Goal: Task Accomplishment & Management: Complete application form

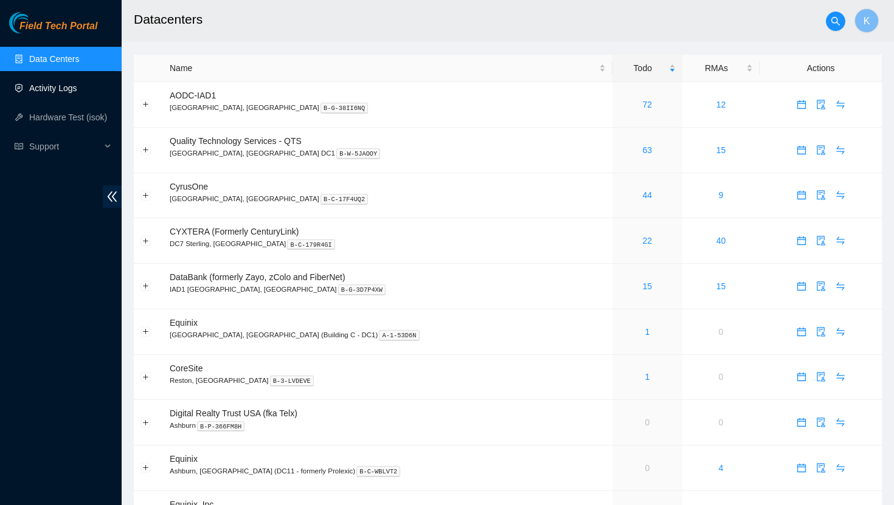
click at [52, 89] on link "Activity Logs" at bounding box center [53, 88] width 48 height 10
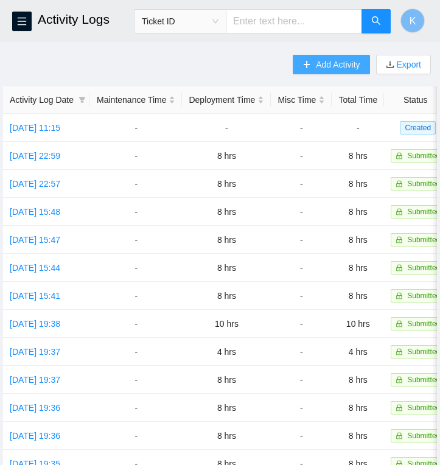
click at [325, 66] on span "Add Activity" at bounding box center [338, 64] width 44 height 13
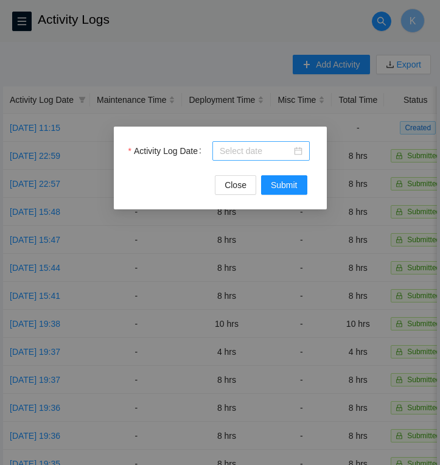
click at [297, 150] on div at bounding box center [261, 150] width 83 height 13
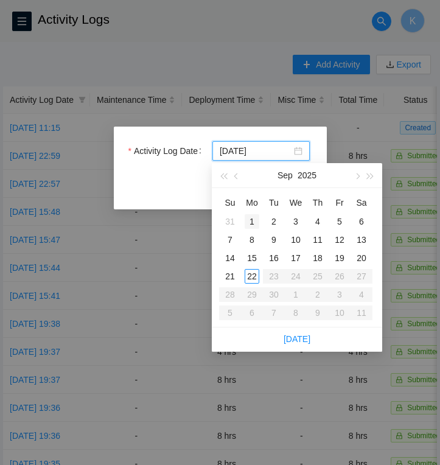
type input "[DATE]"
click at [254, 220] on div "1" at bounding box center [251, 221] width 15 height 15
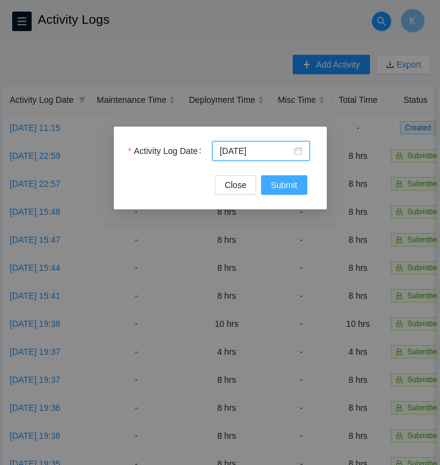
click at [288, 185] on span "Submit" at bounding box center [284, 184] width 27 height 13
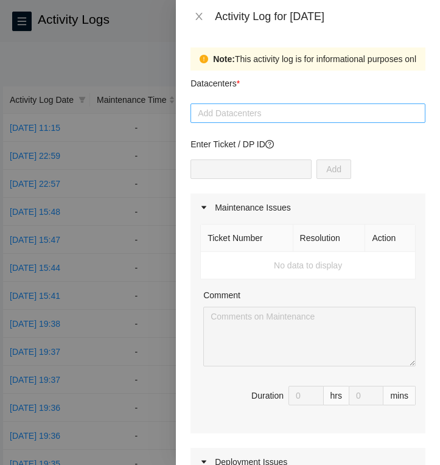
click at [283, 119] on div at bounding box center [307, 113] width 229 height 15
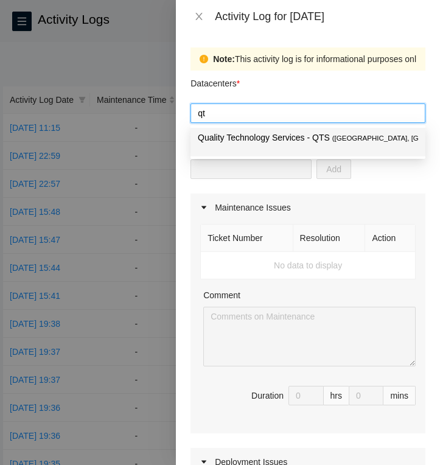
type input "qts"
click at [275, 142] on p "Quality Technology Services - QTS ( [GEOGRAPHIC_DATA], [GEOGRAPHIC_DATA] DC1 )" at bounding box center [308, 138] width 220 height 14
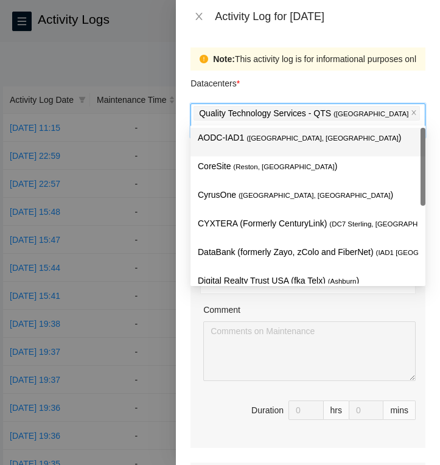
click at [334, 88] on div "Datacenters *" at bounding box center [307, 87] width 235 height 33
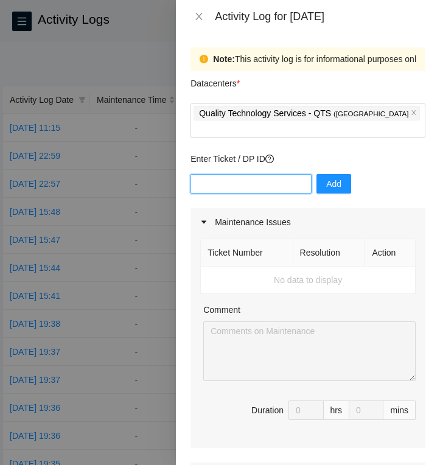
click at [277, 174] on input "text" at bounding box center [250, 183] width 121 height 19
type input "DP83144"
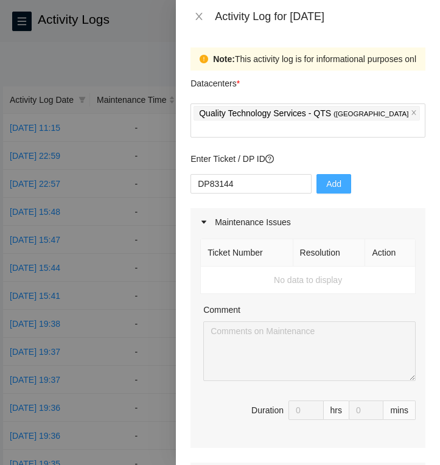
click at [326, 177] on span "Add" at bounding box center [333, 183] width 15 height 13
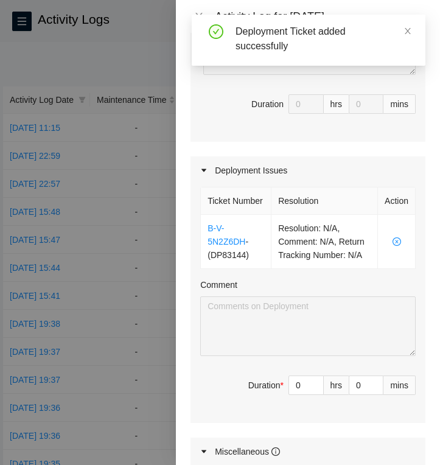
scroll to position [330, 0]
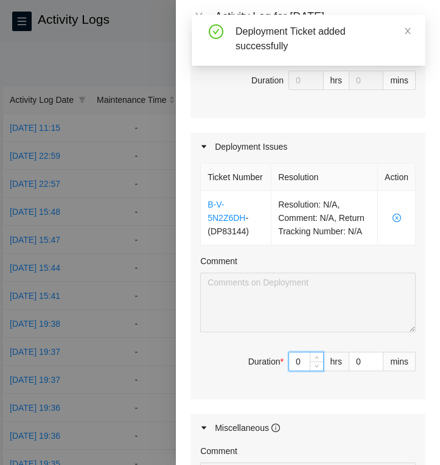
click at [307, 370] on input "0" at bounding box center [306, 361] width 34 height 18
type input "8"
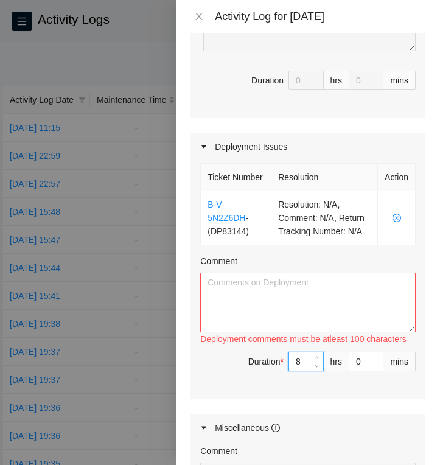
type input "8"
click at [274, 302] on textarea "Comment" at bounding box center [307, 302] width 215 height 60
paste textarea "EOD Report: - Continued labels - Cleaned up workstation"
click at [288, 305] on textarea "EOD Report: - Continued labels - Cleaned up workstation" at bounding box center [307, 302] width 215 height 60
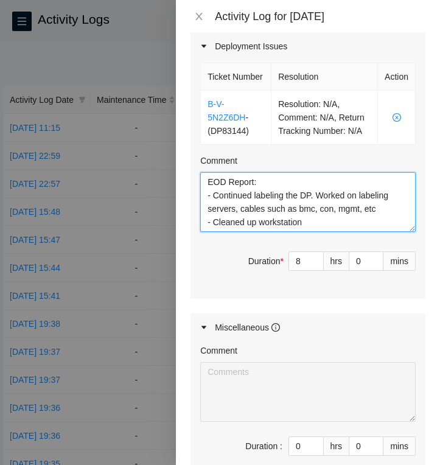
scroll to position [594, 0]
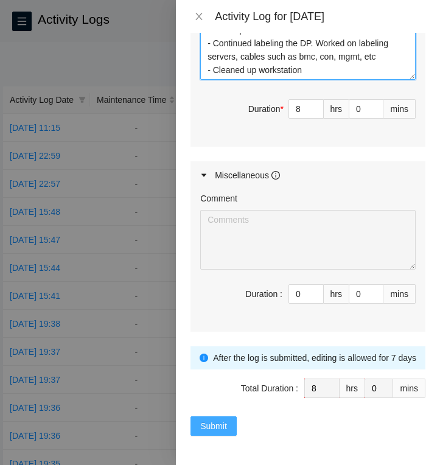
type textarea "EOD Report: - Continued labeling the DP. Worked on labeling servers, cables suc…"
click at [214, 429] on span "Submit" at bounding box center [213, 425] width 27 height 13
